Goal: Check status: Check status

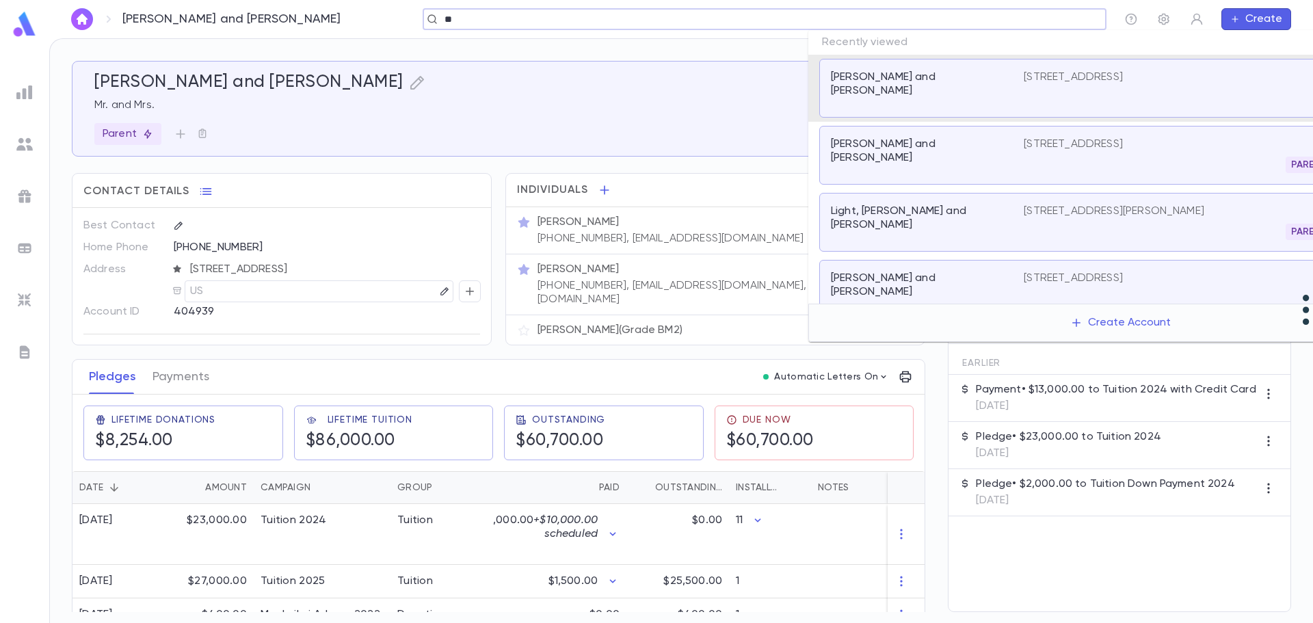
scroll to position [12, 0]
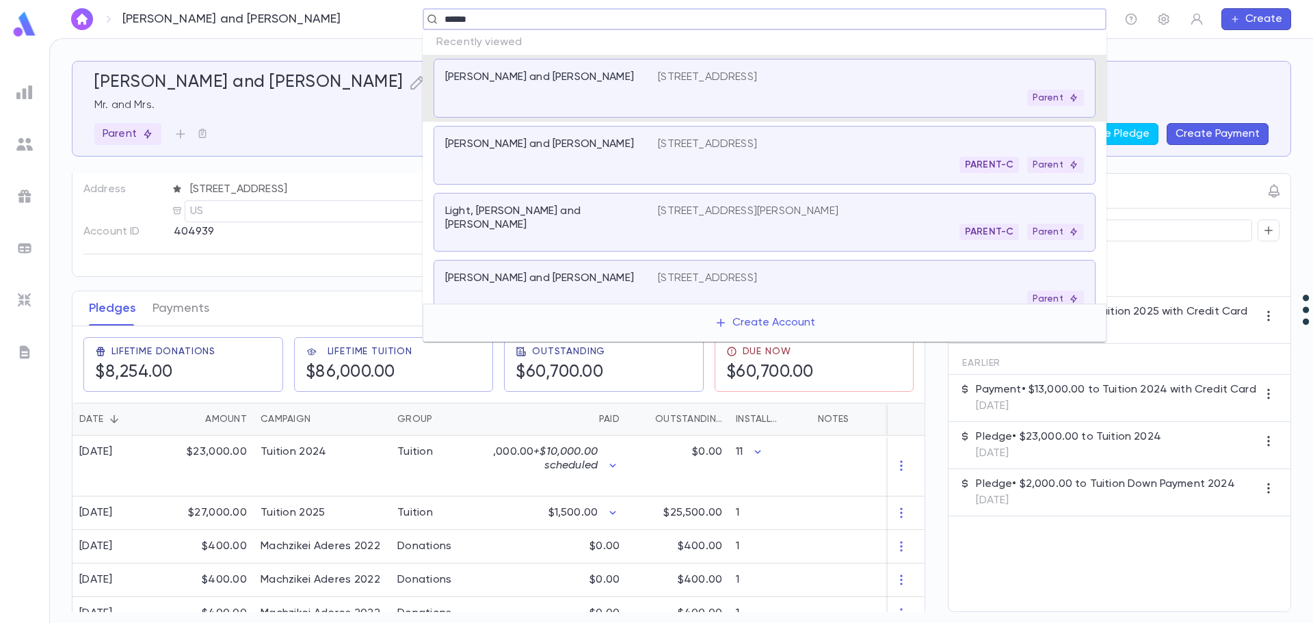
type input "*******"
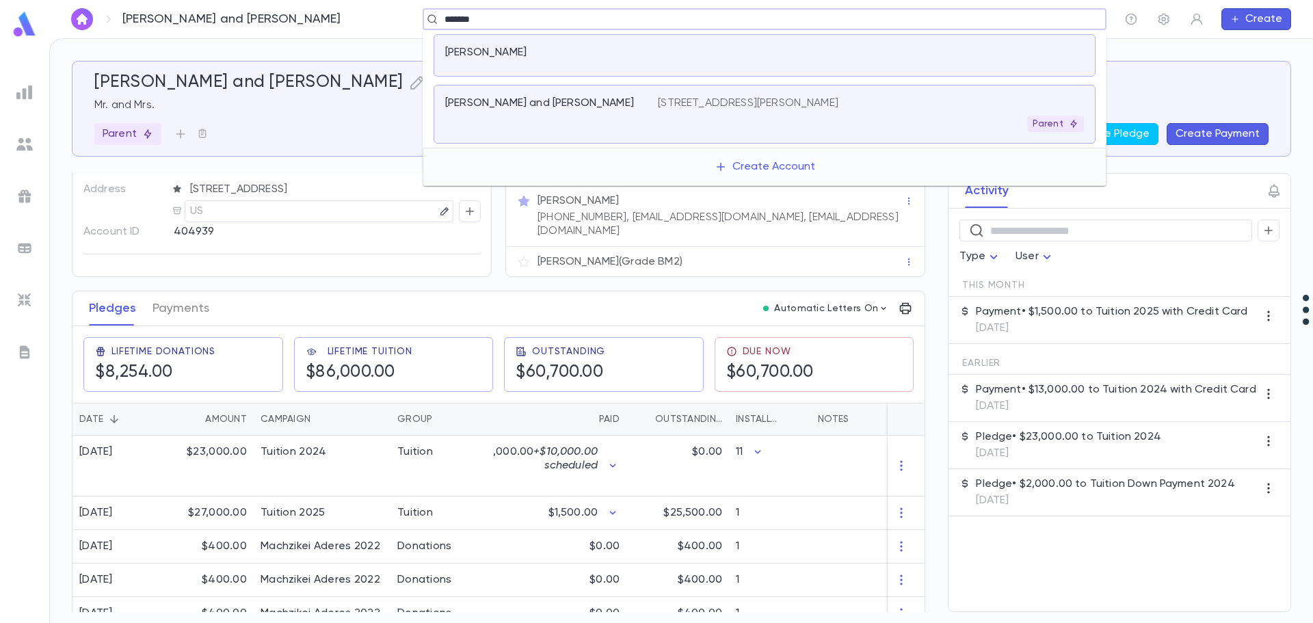
click at [832, 121] on div "Parent" at bounding box center [871, 124] width 426 height 16
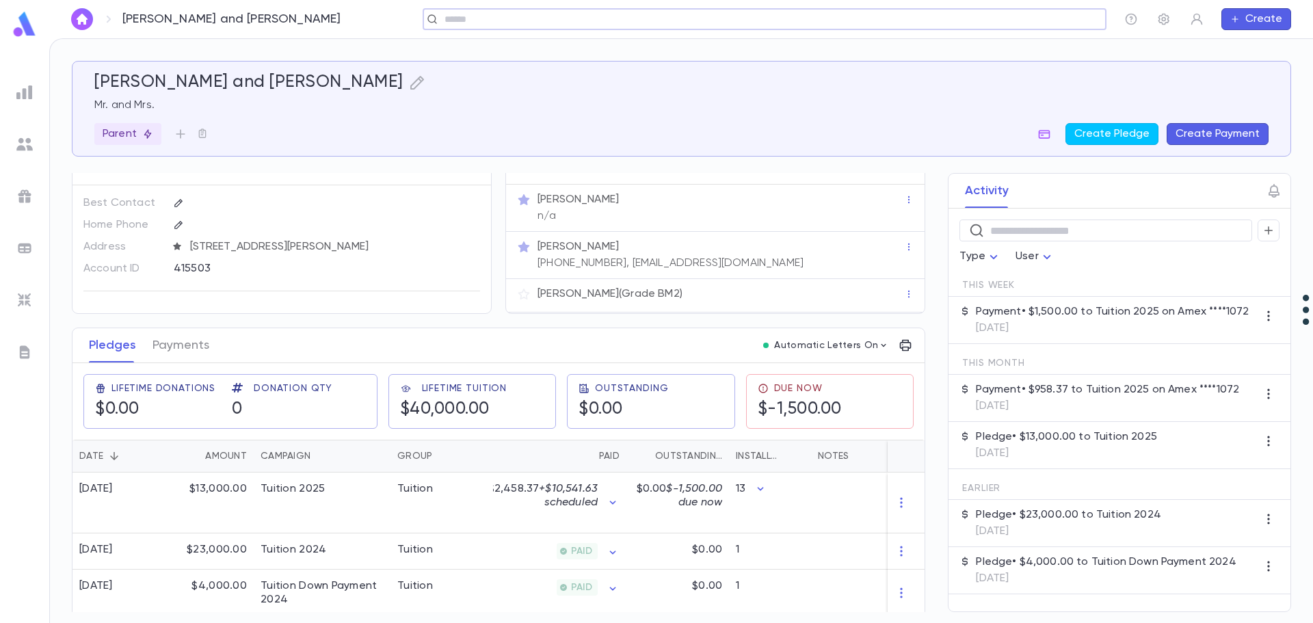
scroll to position [34, 0]
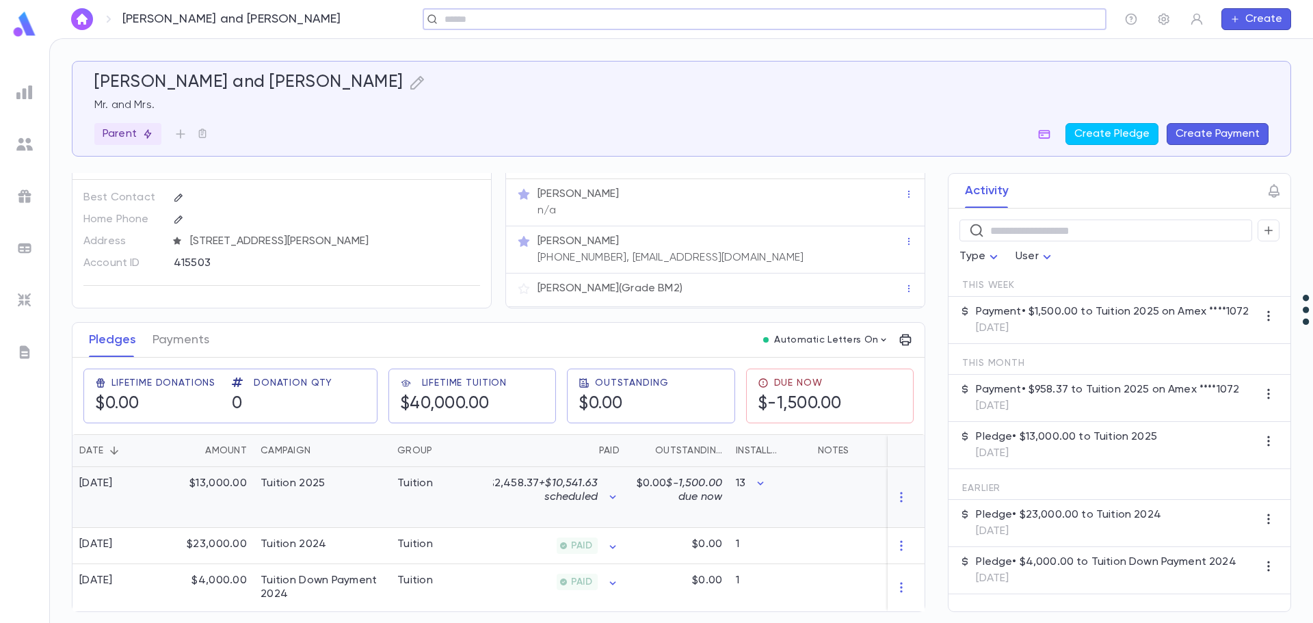
click at [347, 481] on div "Tuition 2025" at bounding box center [322, 497] width 137 height 61
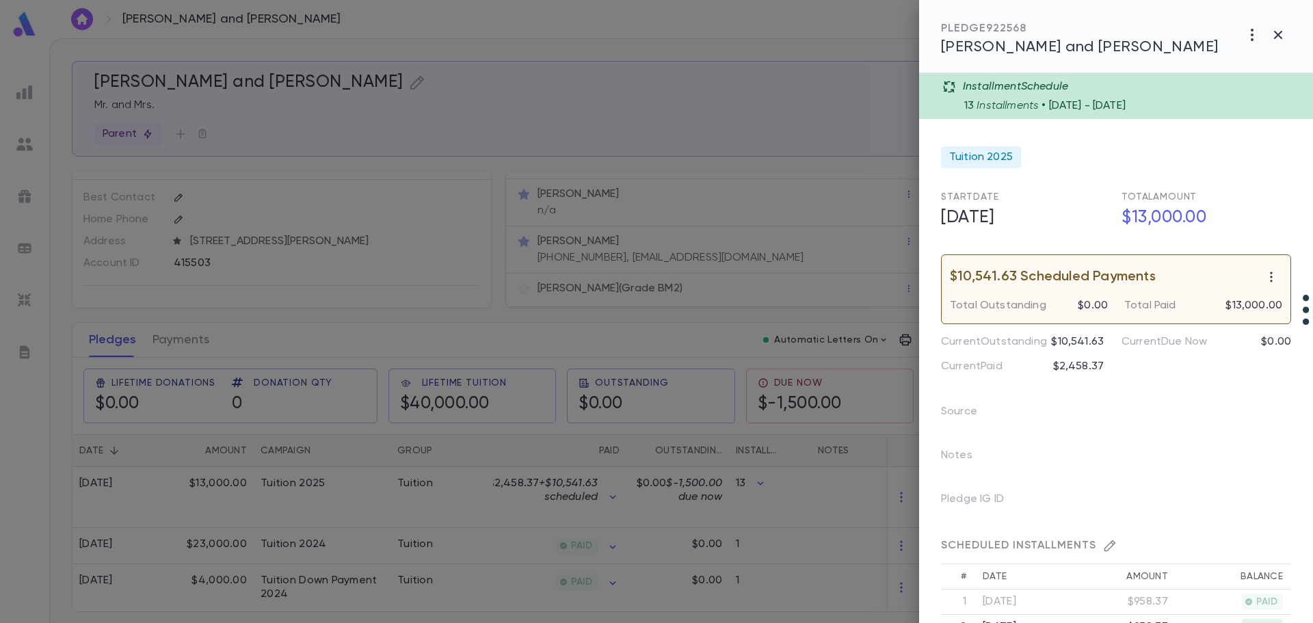
click at [190, 337] on div at bounding box center [656, 311] width 1313 height 623
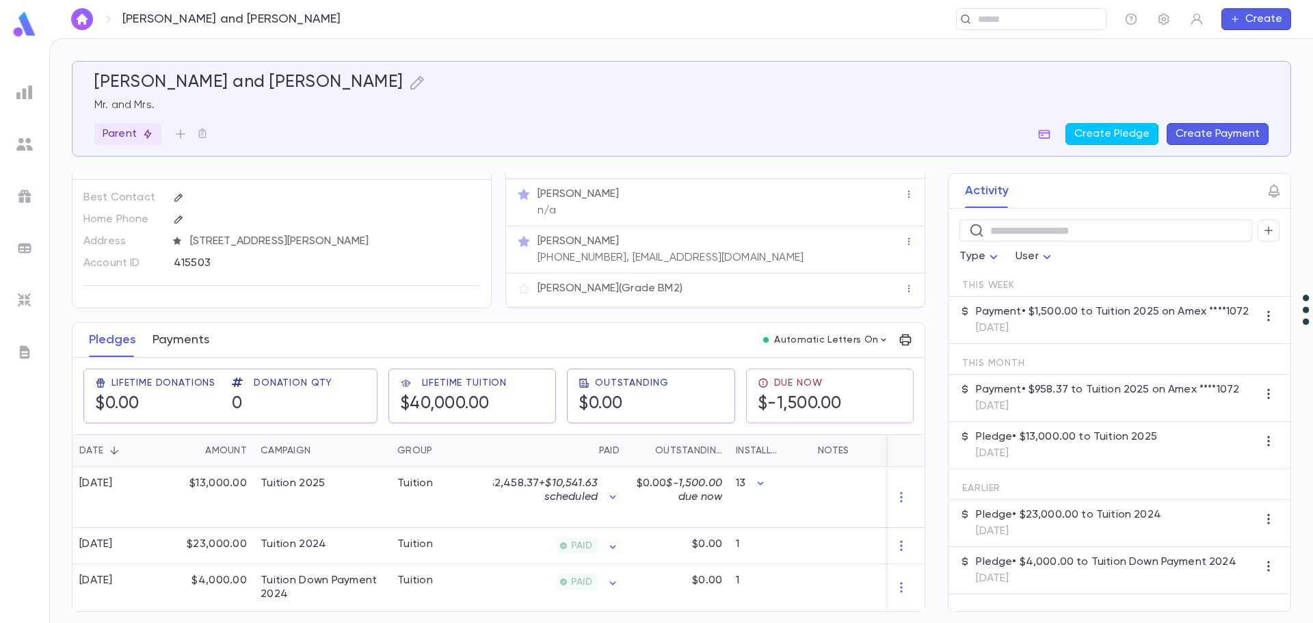
click at [196, 334] on button "Payments" at bounding box center [181, 340] width 57 height 34
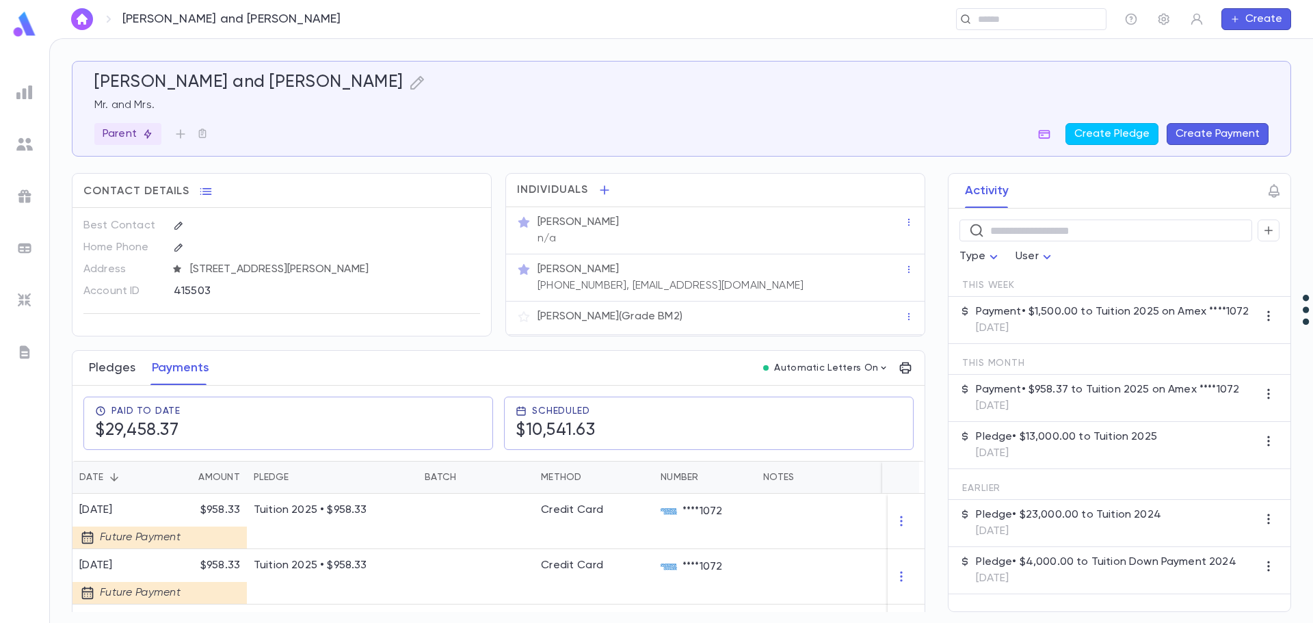
click at [91, 378] on button "Pledges" at bounding box center [112, 368] width 47 height 34
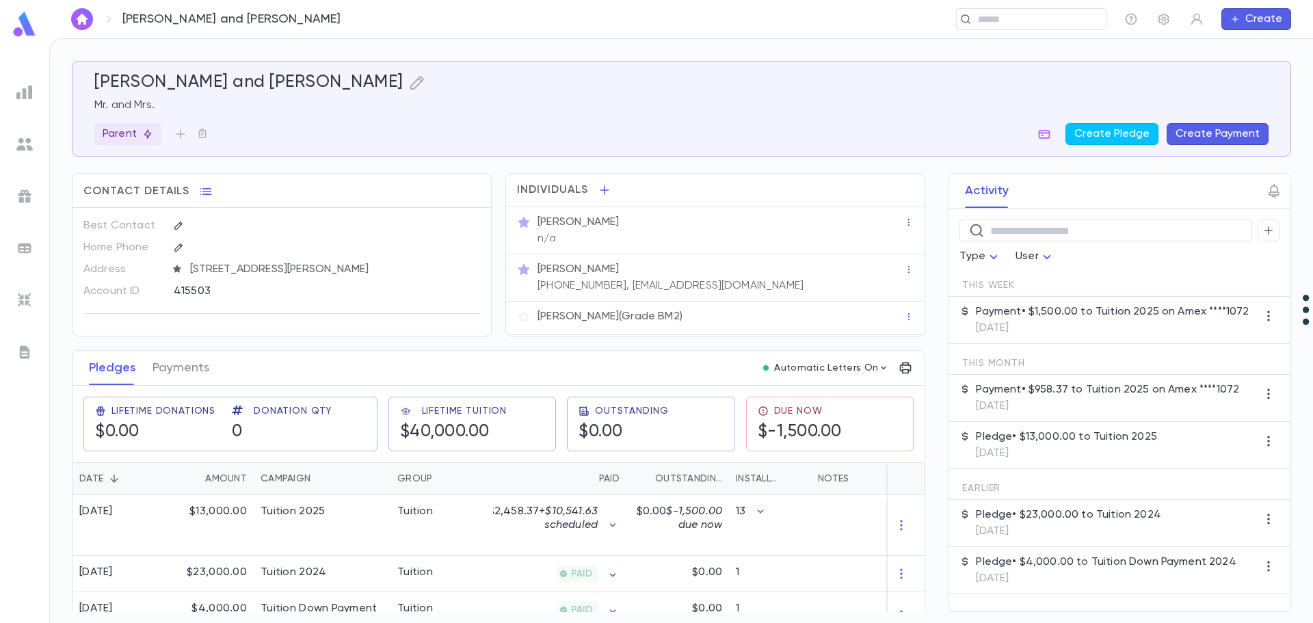
scroll to position [34, 0]
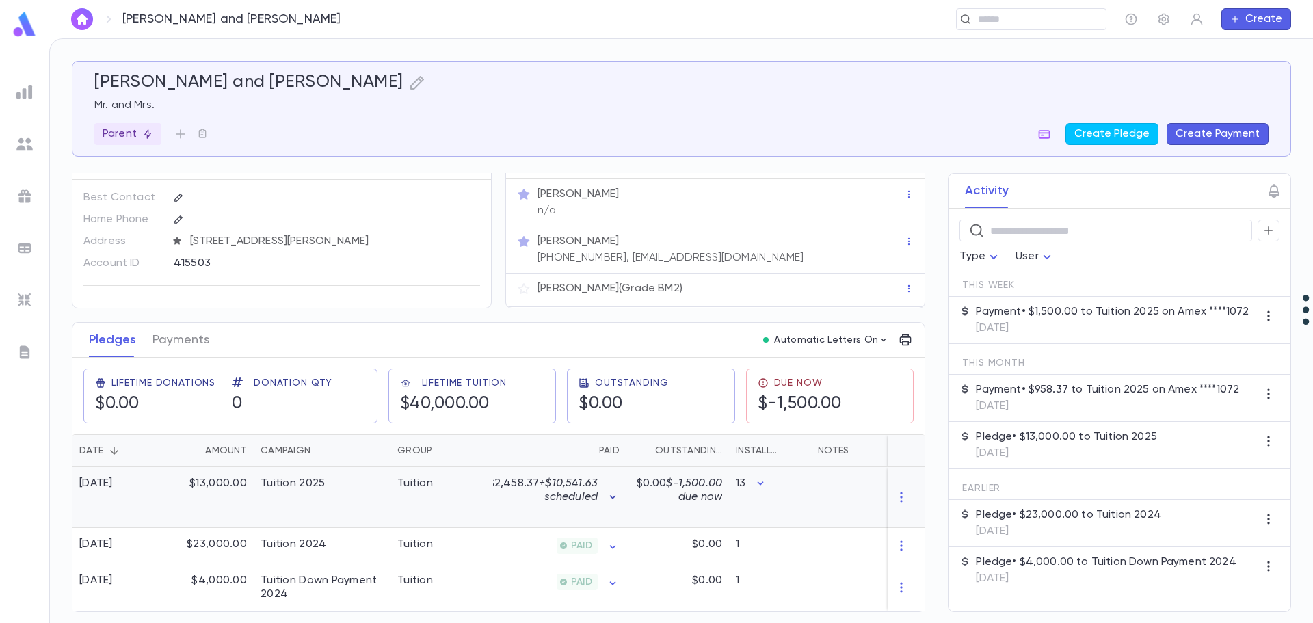
click at [614, 503] on icon "button" at bounding box center [613, 497] width 14 height 14
click at [761, 479] on div at bounding box center [656, 311] width 1313 height 623
click at [761, 481] on icon "button" at bounding box center [761, 482] width 6 height 3
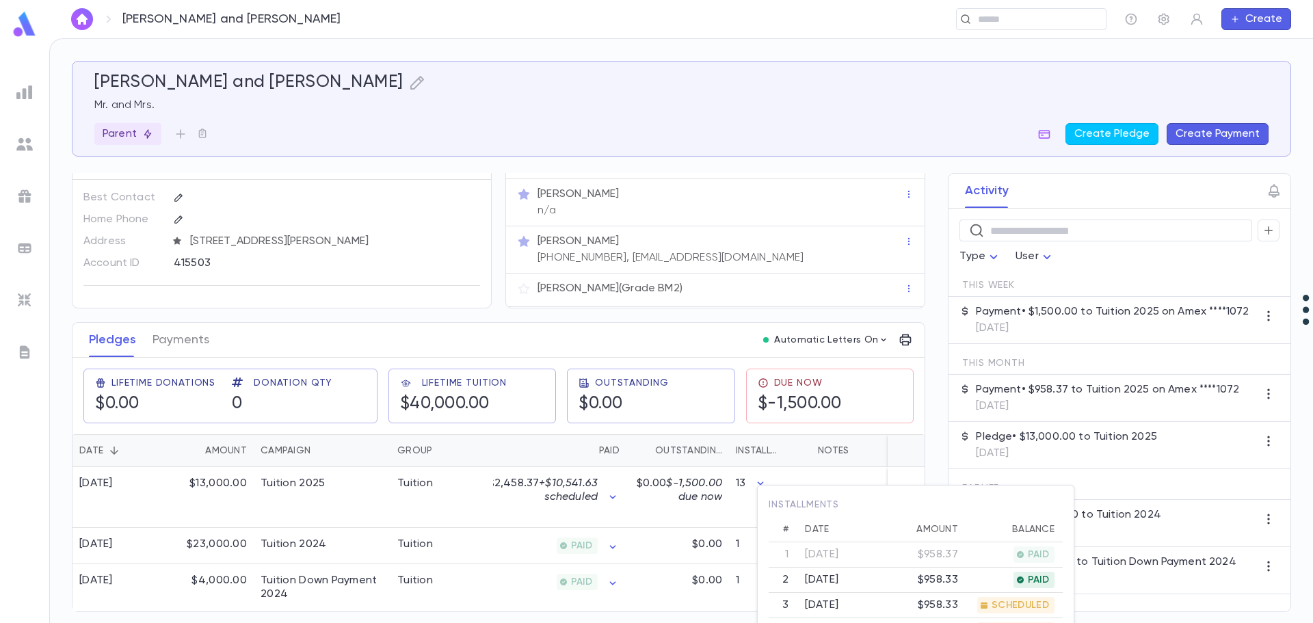
scroll to position [0, 0]
click at [226, 480] on div at bounding box center [656, 311] width 1313 height 623
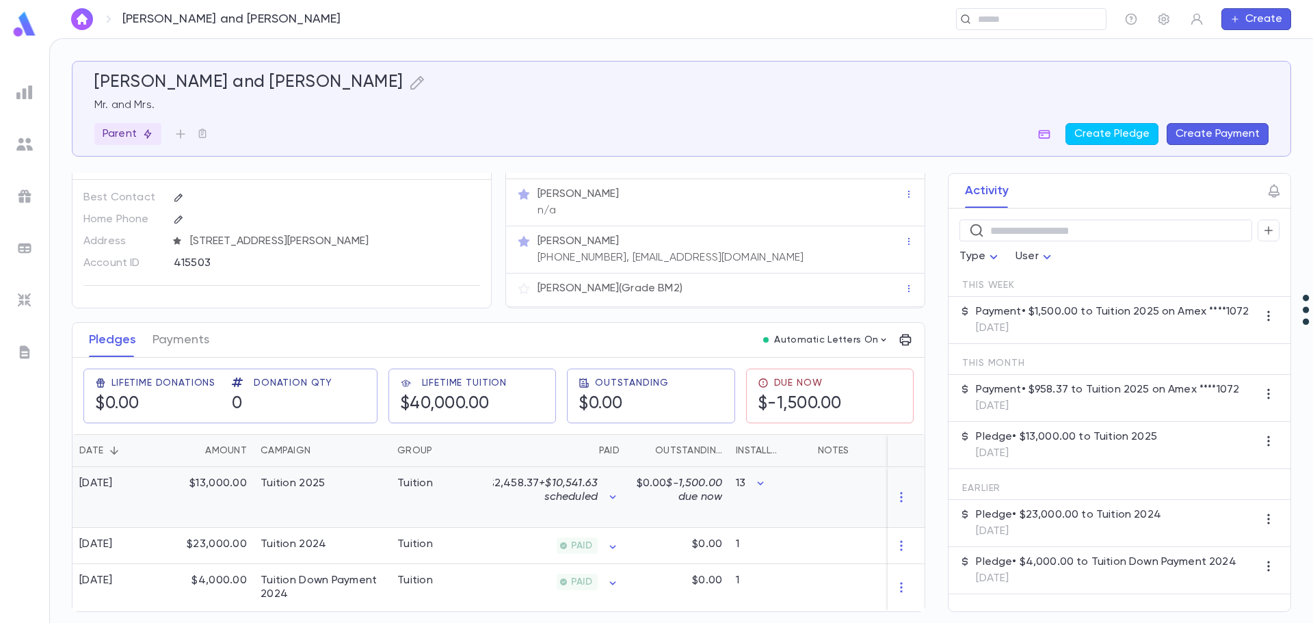
click at [304, 482] on div "Tuition 2025" at bounding box center [293, 484] width 64 height 14
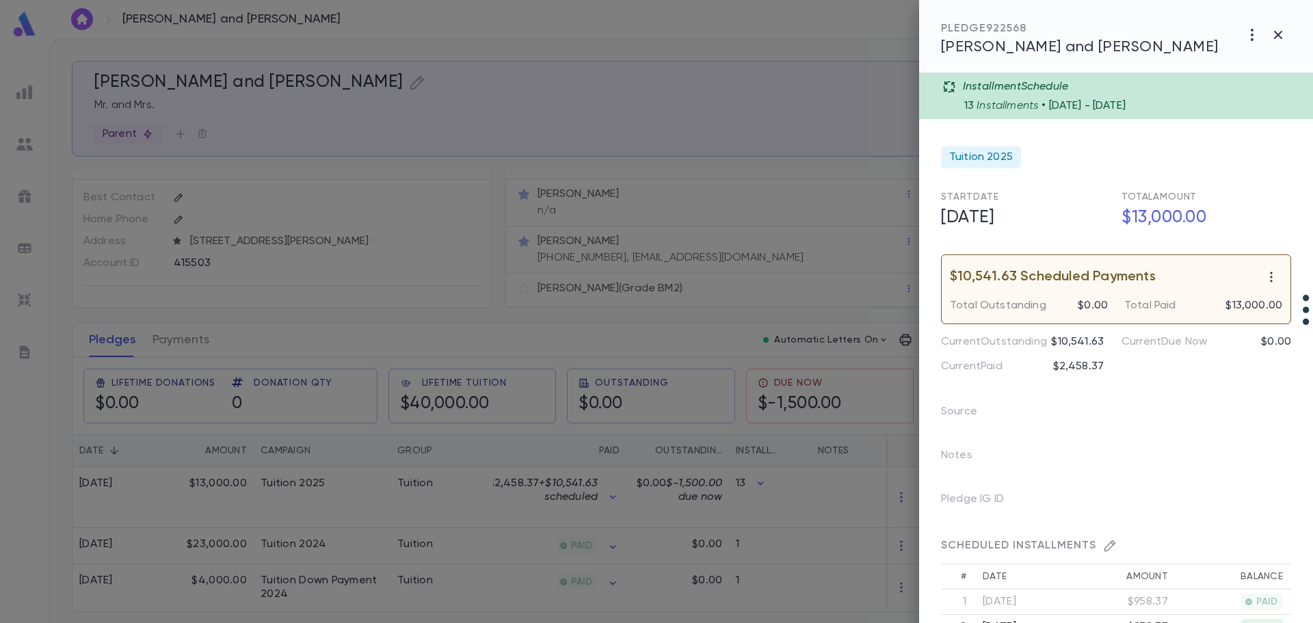
click at [1226, 99] on div "13 Installments • [DATE] - [DATE]" at bounding box center [1134, 103] width 341 height 19
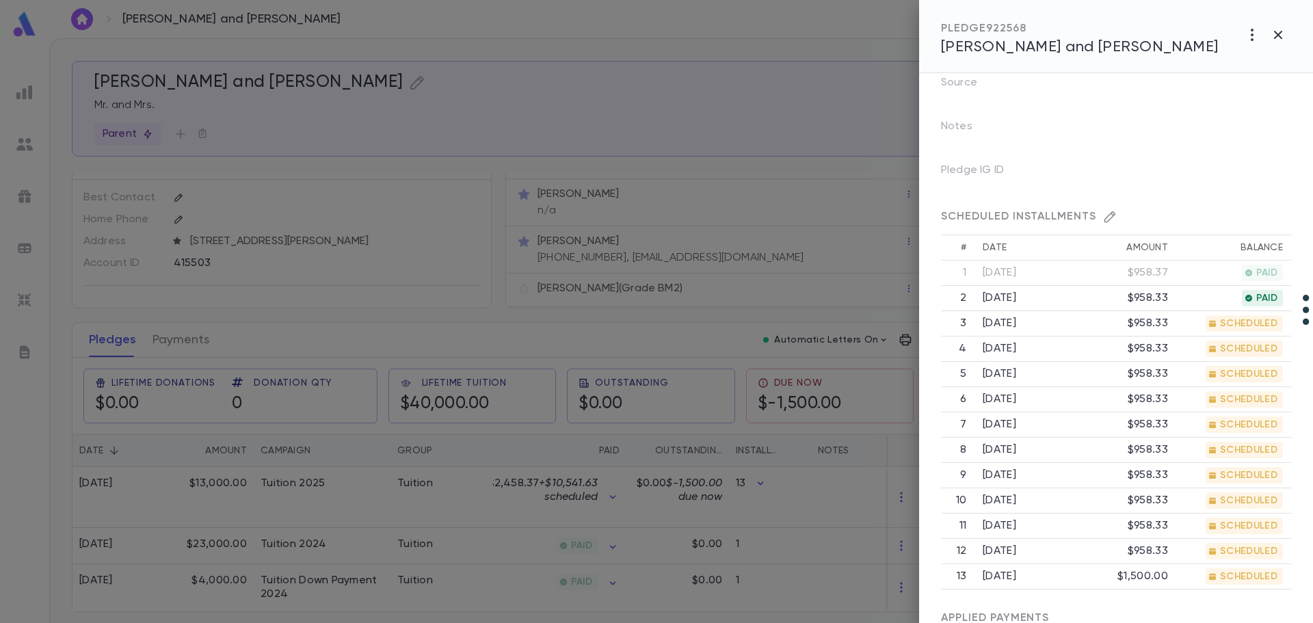
scroll to position [410, 0]
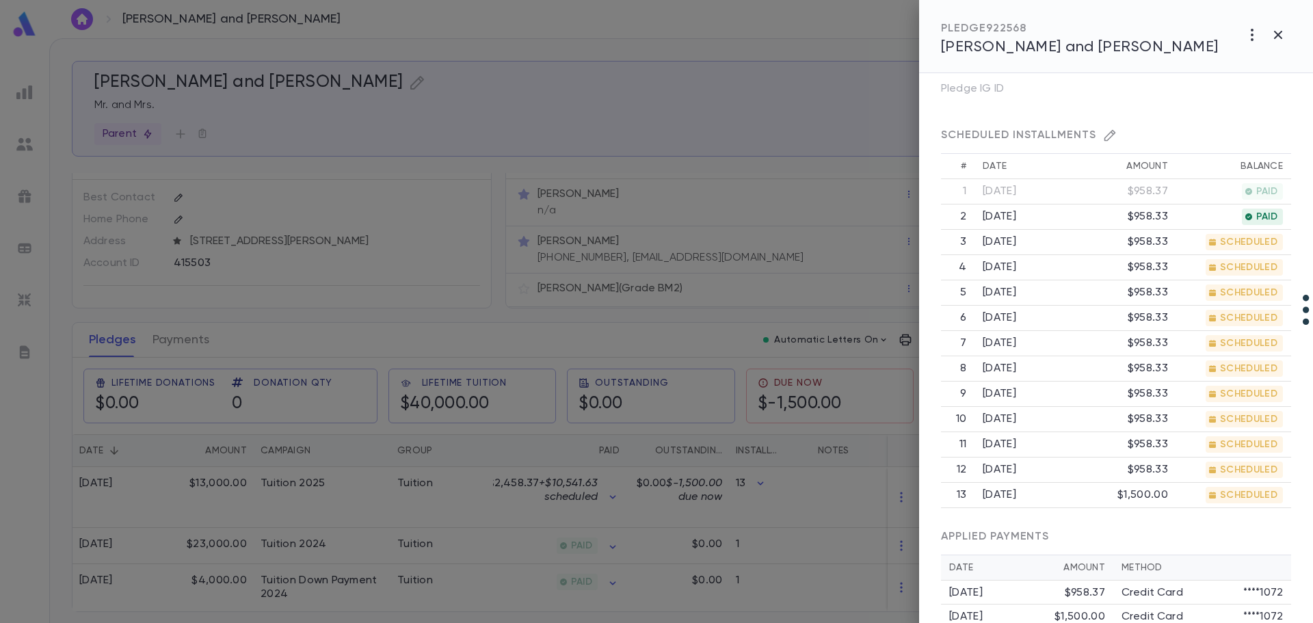
click at [1025, 495] on td "[DATE]" at bounding box center [1025, 495] width 101 height 25
click at [1105, 136] on icon "button" at bounding box center [1110, 136] width 14 height 14
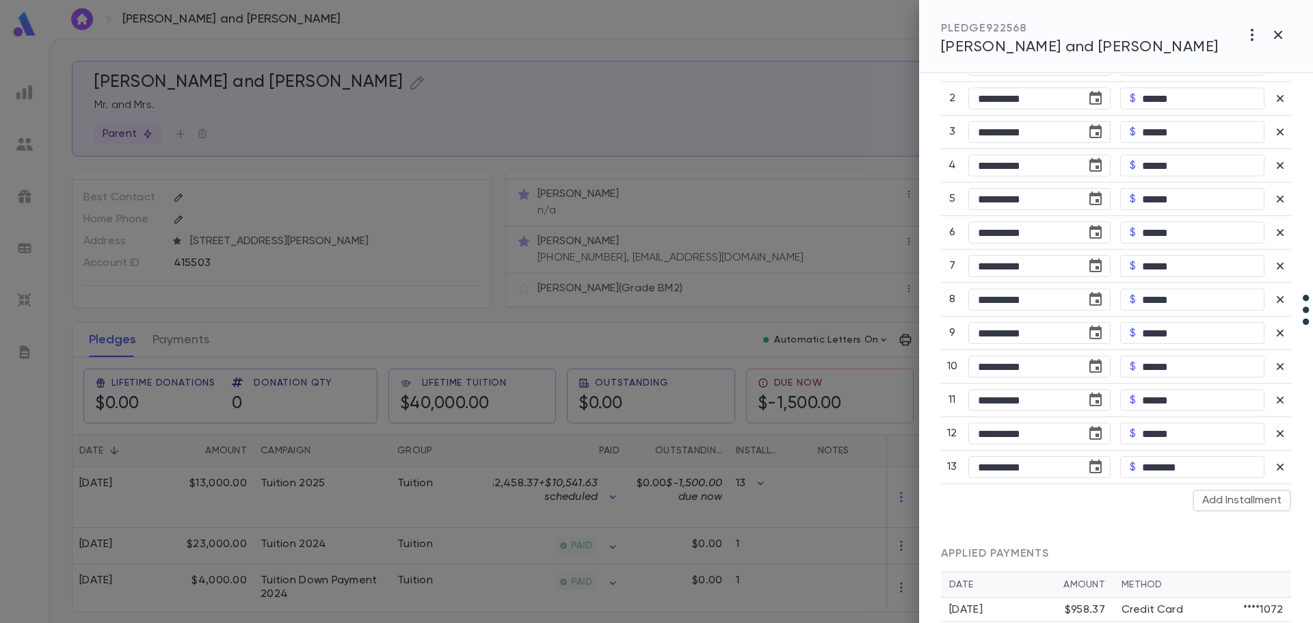
scroll to position [821, 0]
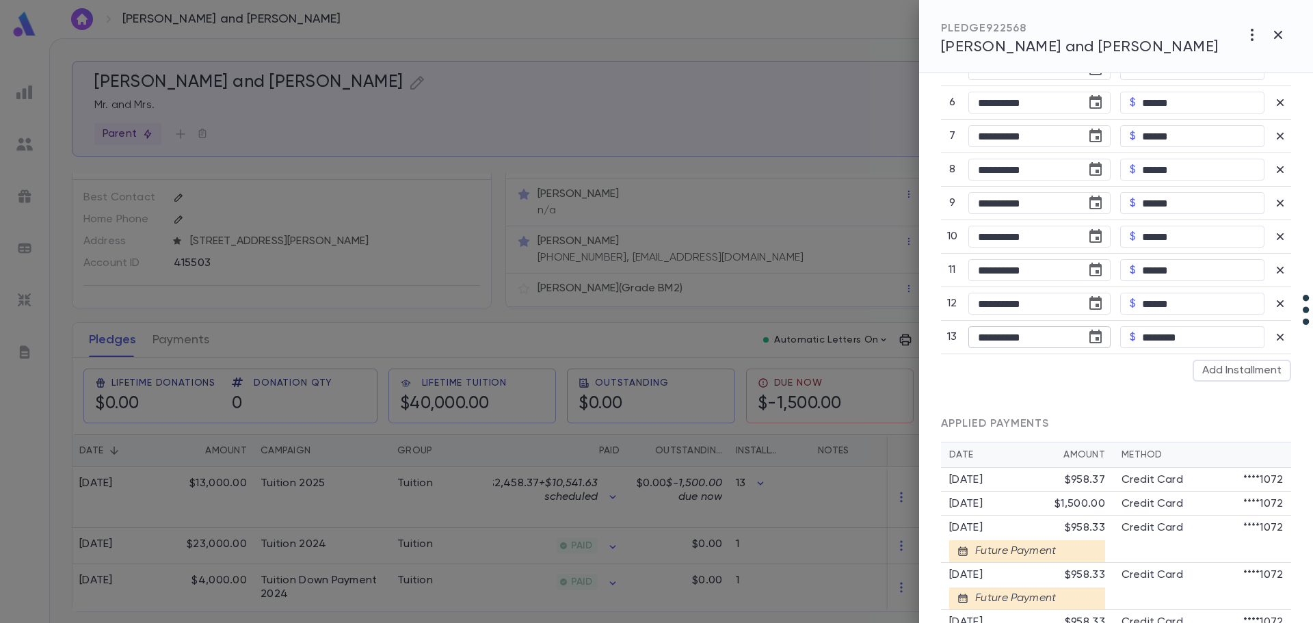
click at [1042, 338] on input "**********" at bounding box center [1022, 337] width 109 height 21
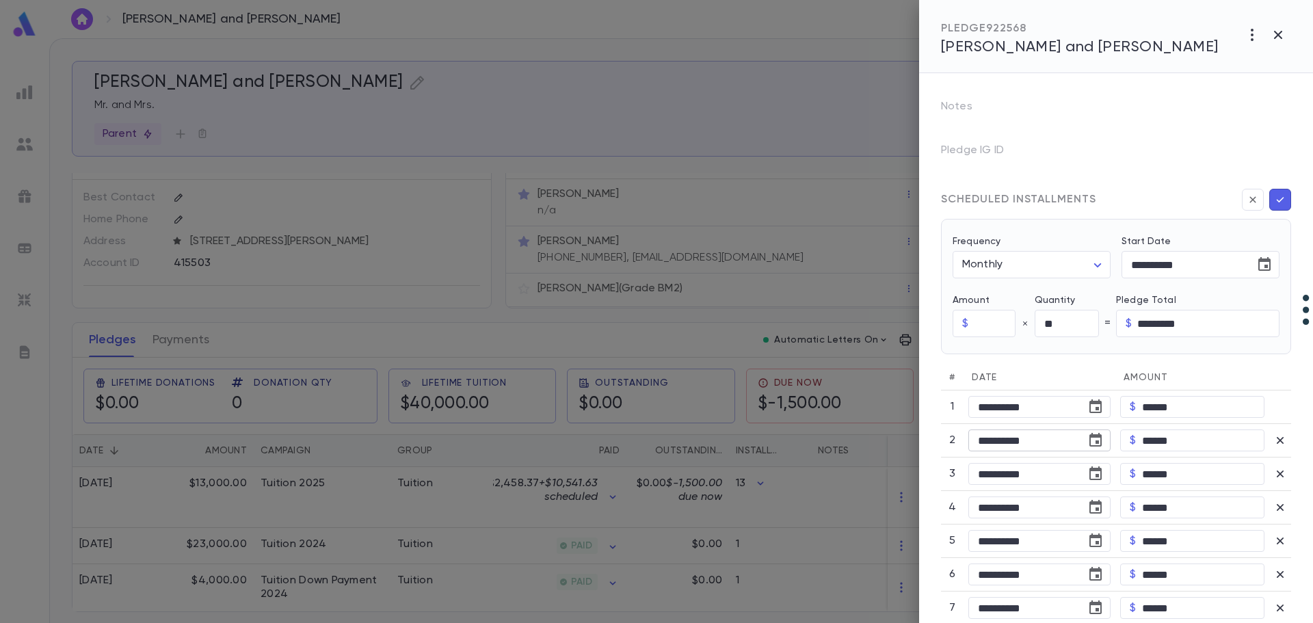
scroll to position [205, 0]
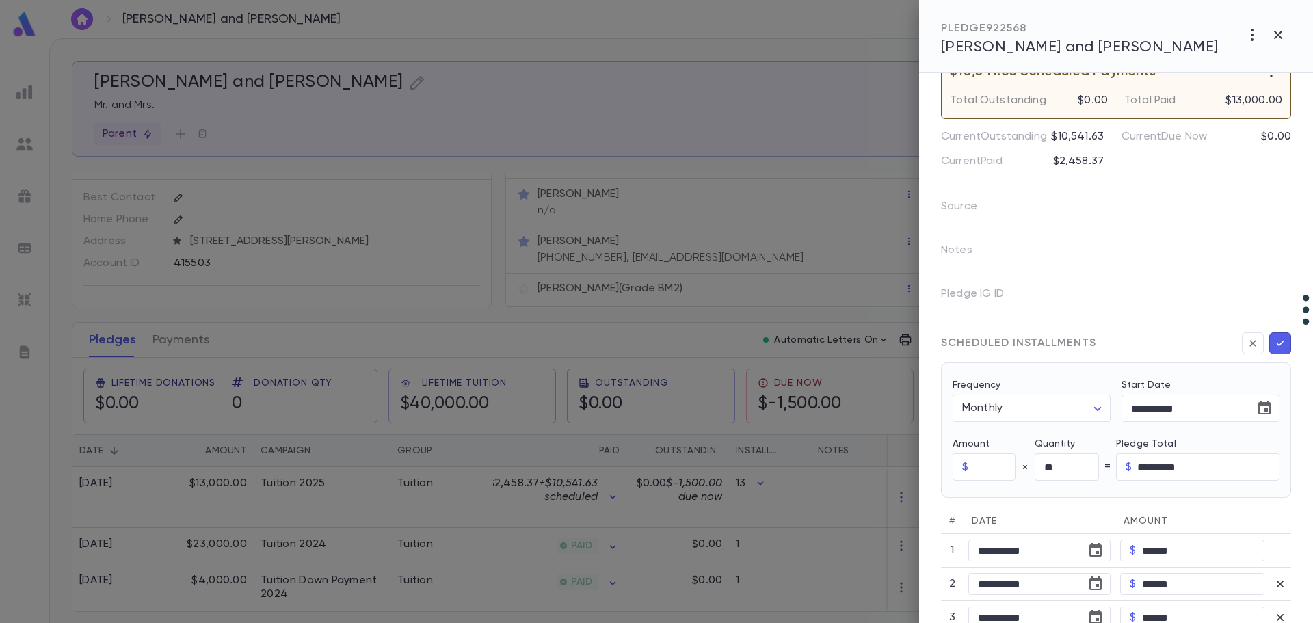
type input "**********"
click at [1276, 341] on icon "button" at bounding box center [1280, 343] width 12 height 14
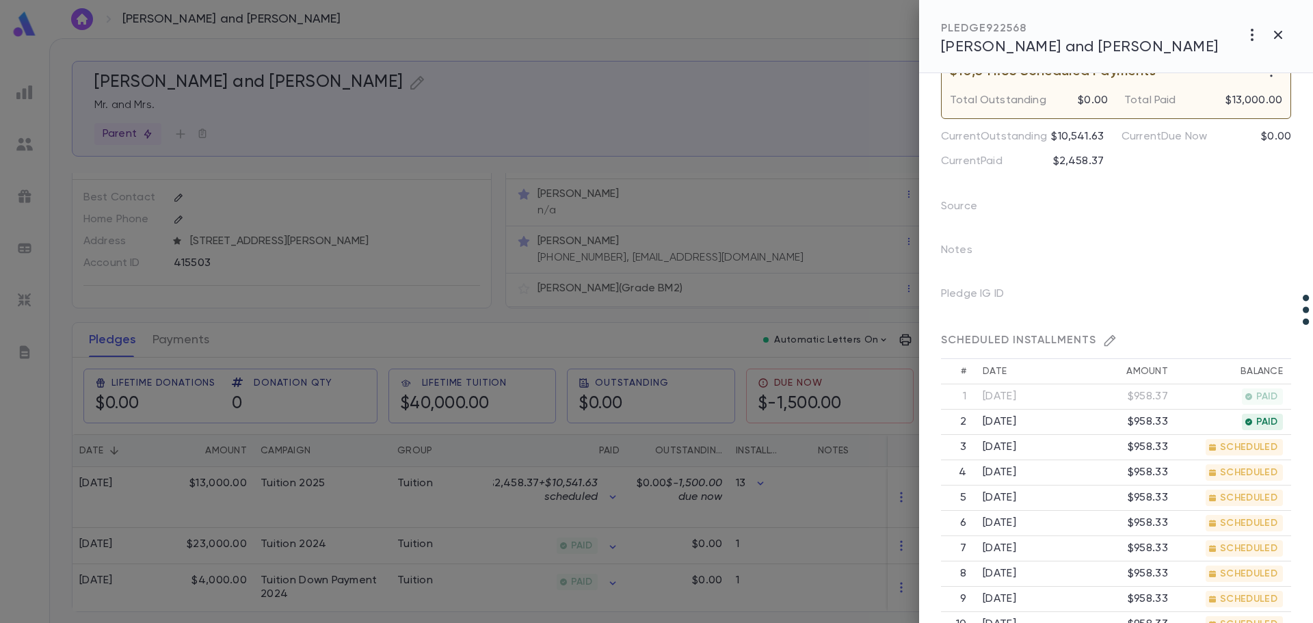
click at [503, 497] on div at bounding box center [656, 311] width 1313 height 623
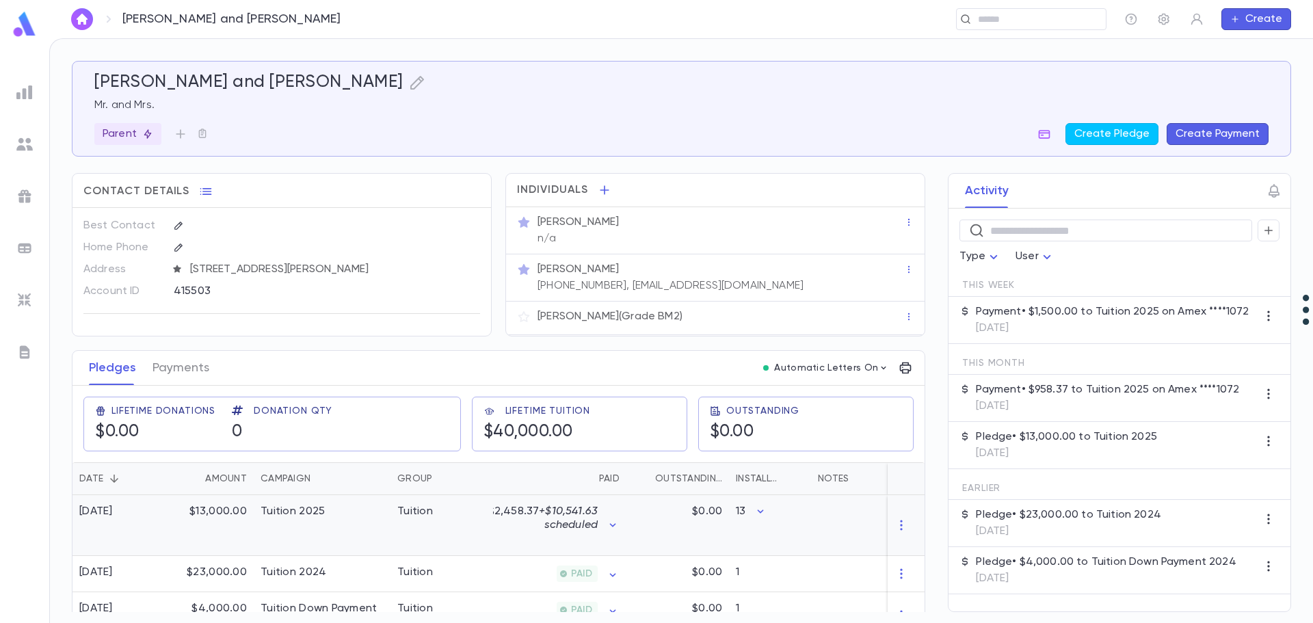
scroll to position [34, 0]
